Goal: Task Accomplishment & Management: Complete application form

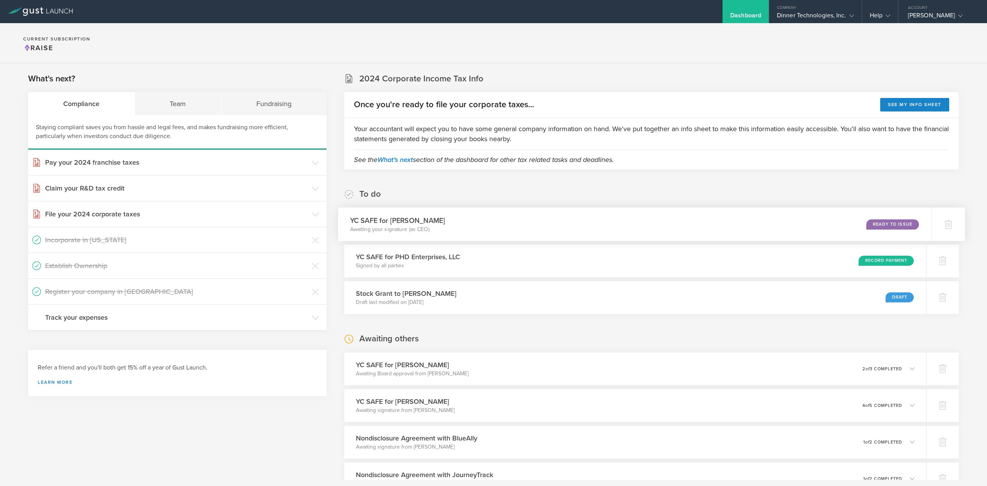
click at [866, 224] on div "Ready to Issue" at bounding box center [892, 224] width 52 height 10
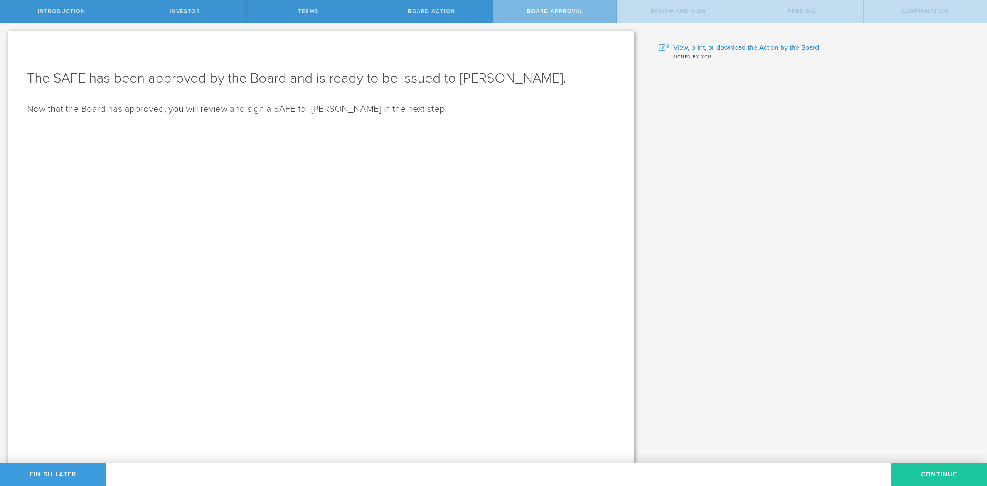
click at [921, 478] on button "Continue" at bounding box center [939, 474] width 96 height 23
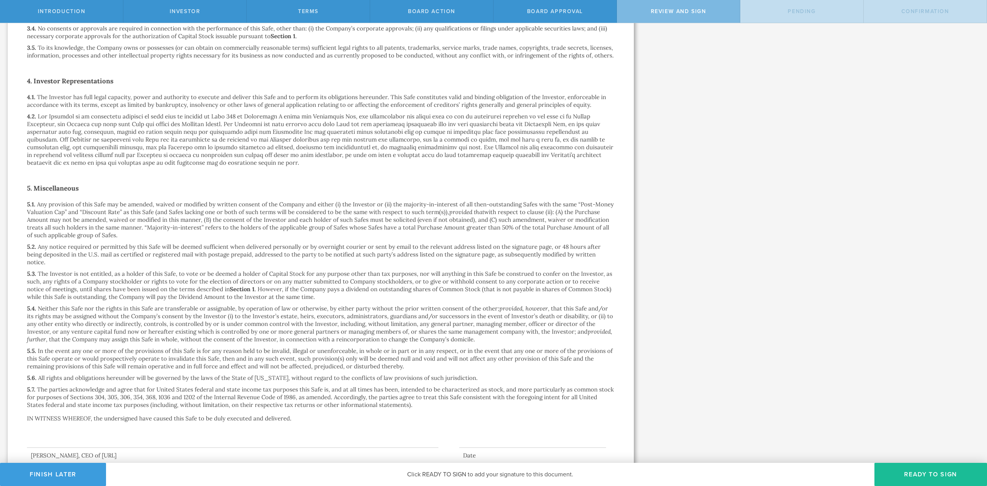
scroll to position [965, 0]
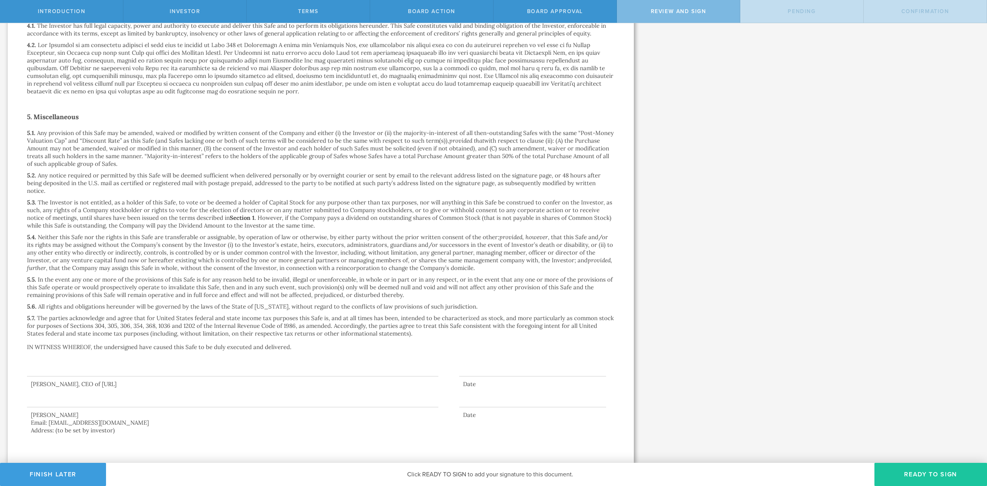
click at [954, 468] on button "Ready to Sign" at bounding box center [930, 474] width 113 height 23
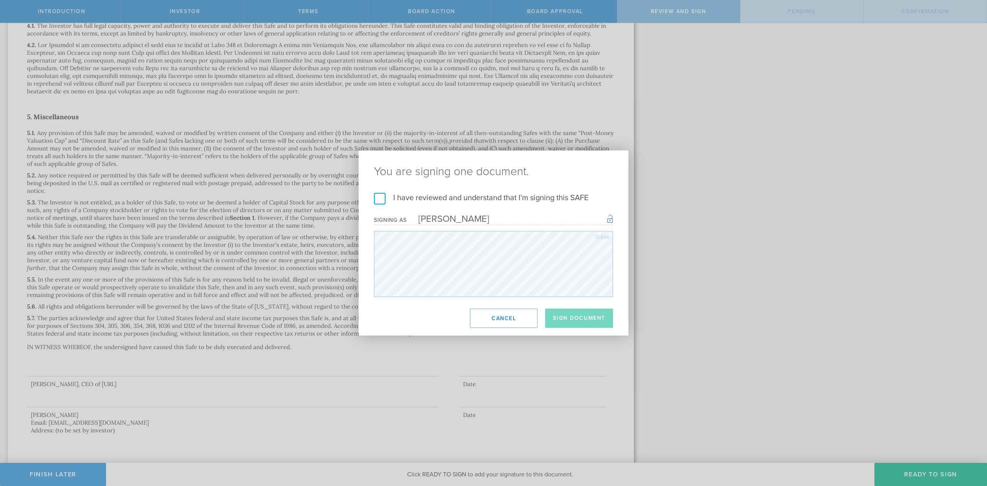
click at [381, 200] on label "I have reviewed and understand that I'm signing this SAFE" at bounding box center [493, 198] width 239 height 10
click at [0, 0] on input "I have reviewed and understand that I'm signing this SAFE" at bounding box center [0, 0] width 0 height 0
click at [583, 322] on button "Sign Document" at bounding box center [579, 317] width 68 height 19
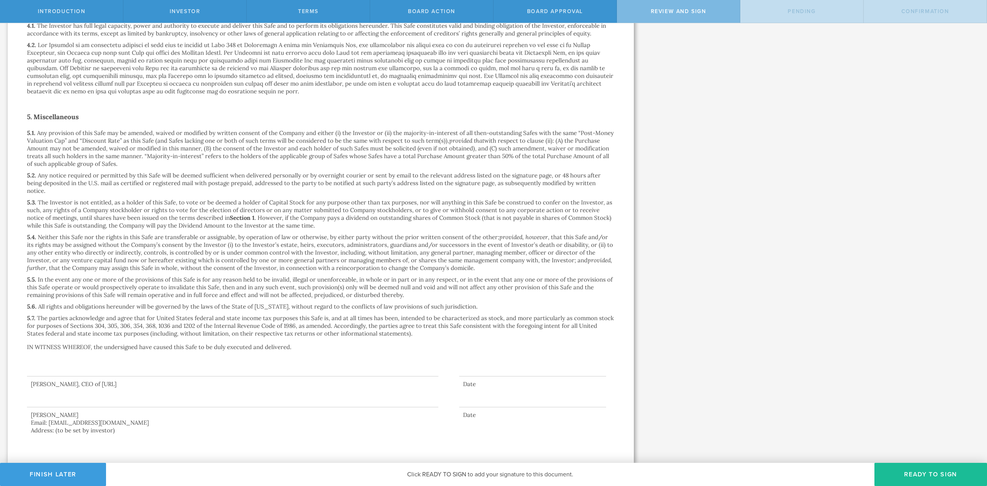
scroll to position [0, 0]
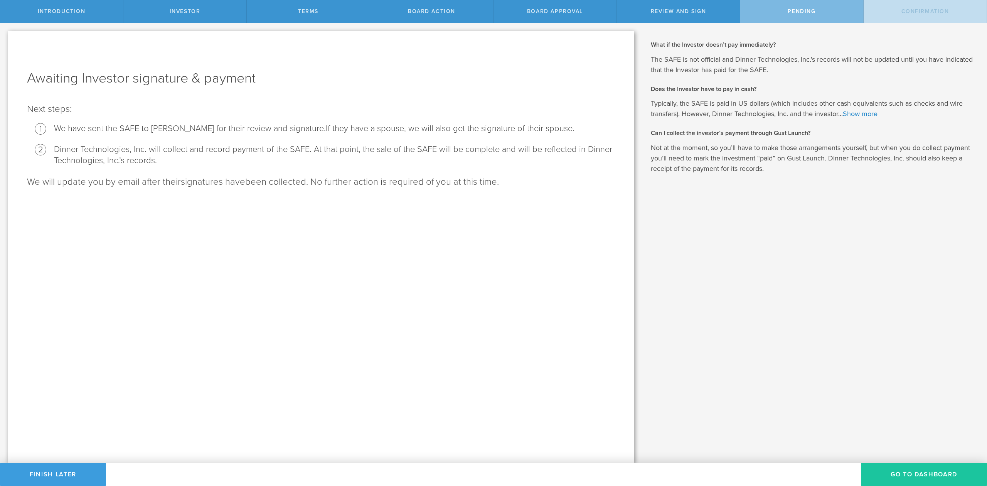
click at [895, 466] on button "Go To Dashboard" at bounding box center [924, 474] width 126 height 23
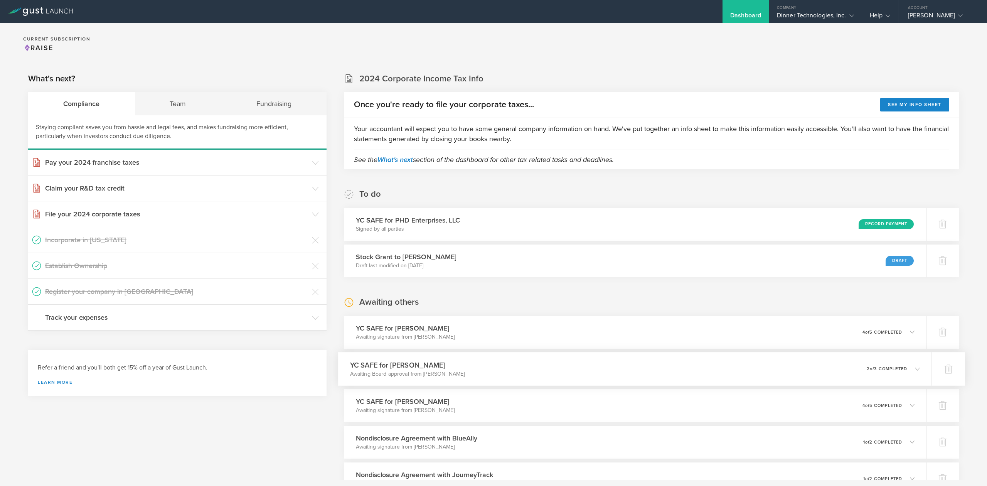
click at [907, 370] on icon at bounding box center [913, 368] width 13 height 7
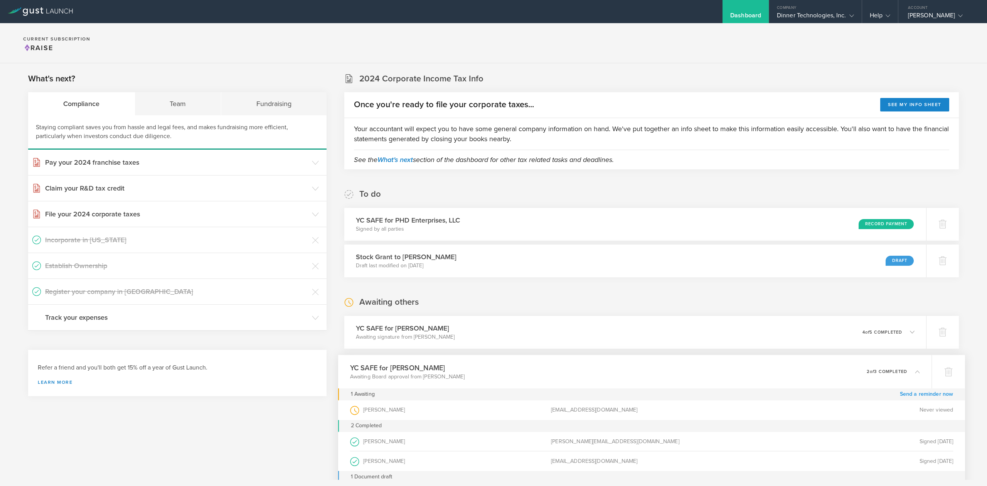
click at [916, 395] on link "Send a reminder now" at bounding box center [927, 394] width 54 height 12
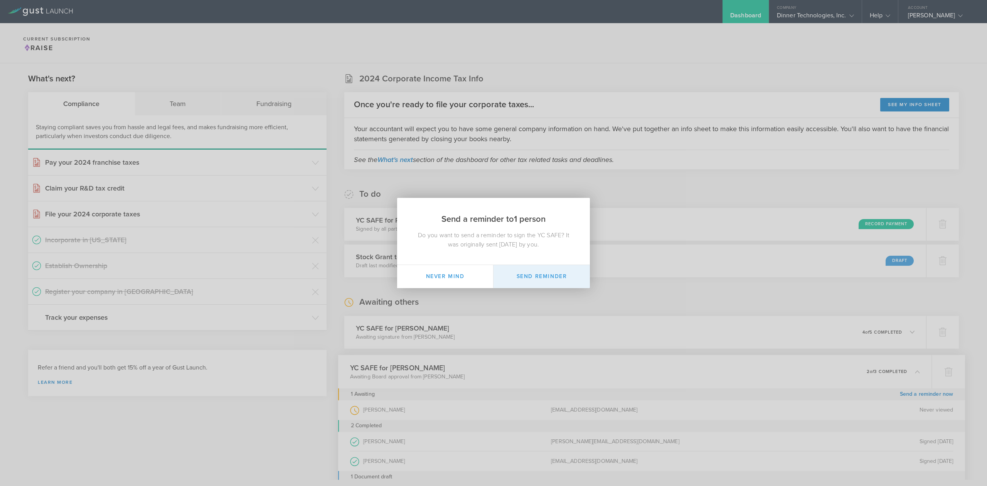
click at [531, 280] on button "Send Reminder" at bounding box center [542, 276] width 96 height 23
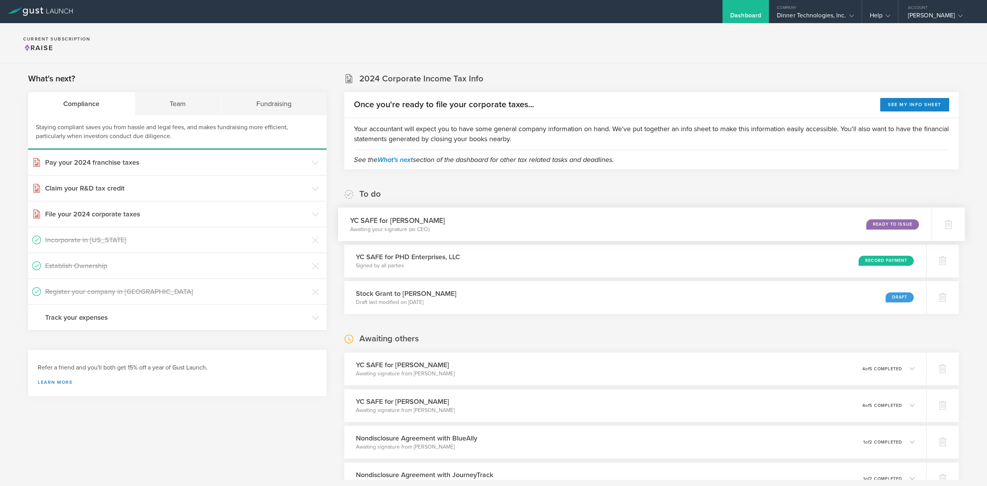
click at [879, 226] on div "Ready to Issue" at bounding box center [892, 224] width 52 height 10
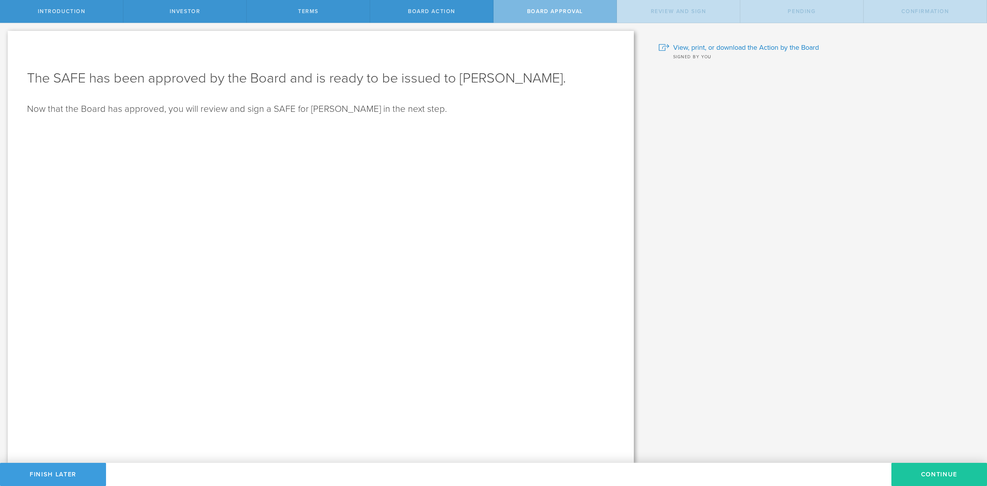
click at [937, 475] on button "Continue" at bounding box center [939, 474] width 96 height 23
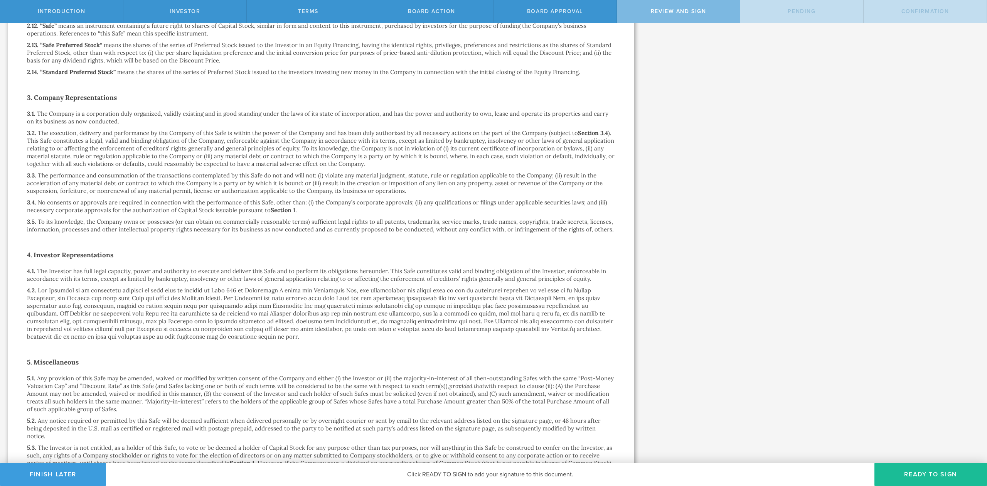
scroll to position [965, 0]
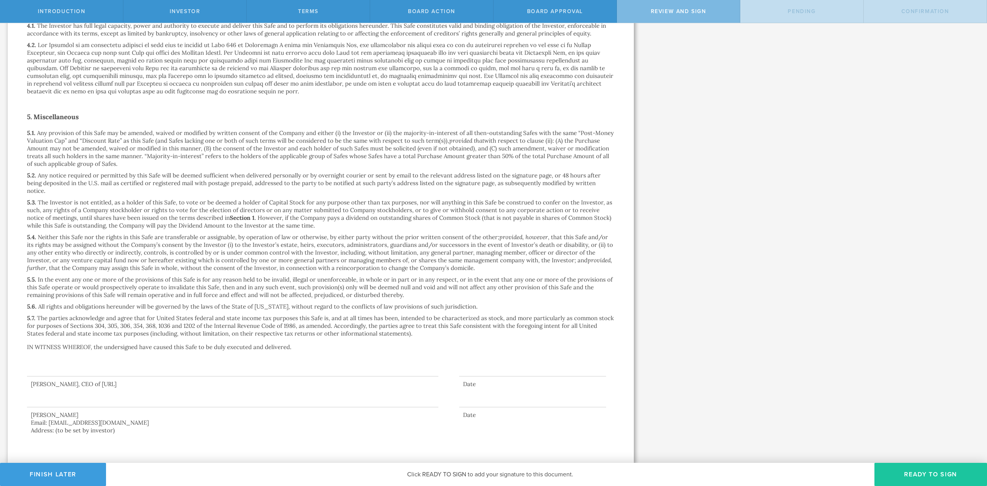
click at [922, 473] on button "Ready to Sign" at bounding box center [930, 474] width 113 height 23
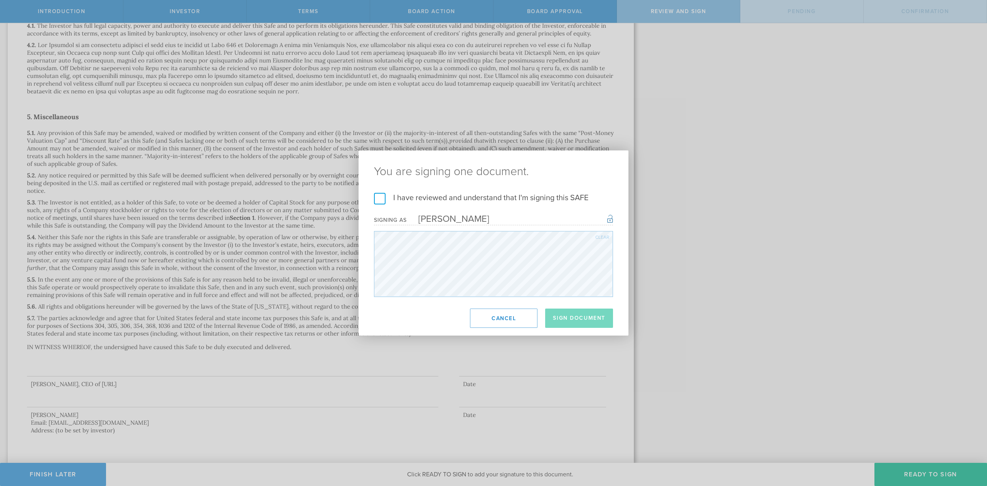
click at [381, 199] on label "I have reviewed and understand that I'm signing this SAFE" at bounding box center [493, 198] width 239 height 10
click at [0, 0] on input "I have reviewed and understand that I'm signing this SAFE" at bounding box center [0, 0] width 0 height 0
click at [585, 313] on button "Sign Document" at bounding box center [579, 317] width 68 height 19
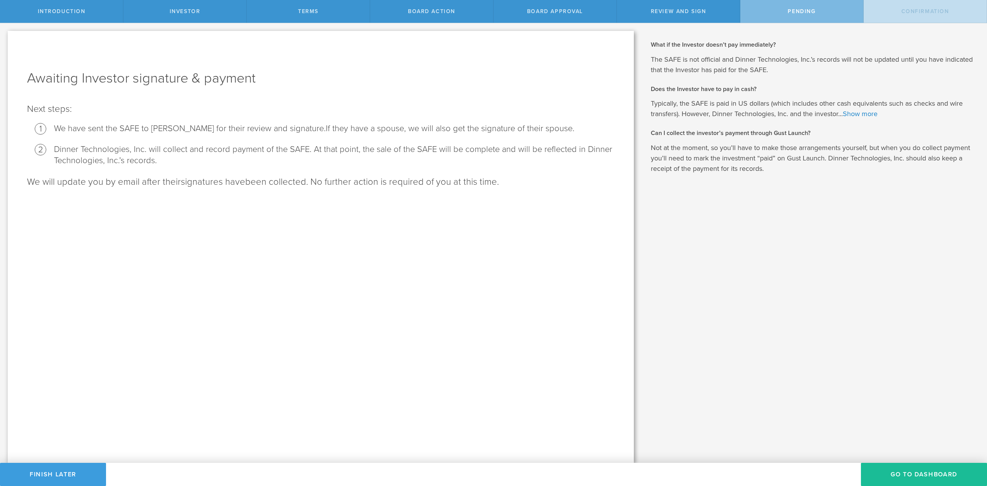
scroll to position [0, 0]
click at [920, 483] on button "Go To Dashboard" at bounding box center [924, 474] width 126 height 23
